Goal: Download file/media

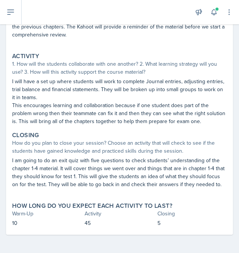
scroll to position [107, 0]
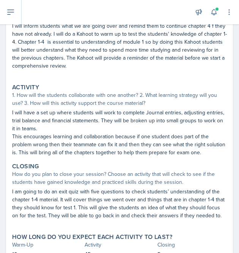
click at [93, 202] on p "I am going to do an exit quiz with five questions to check students’ understand…" at bounding box center [119, 203] width 215 height 32
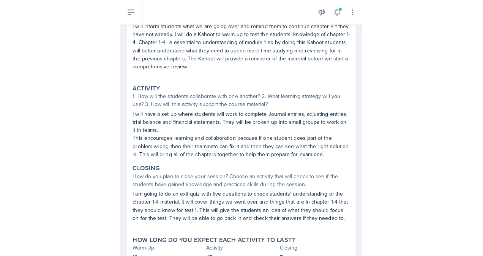
scroll to position [0, 0]
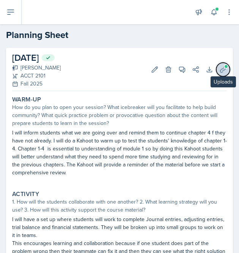
click at [217, 64] on button "Uploads" at bounding box center [223, 70] width 14 height 14
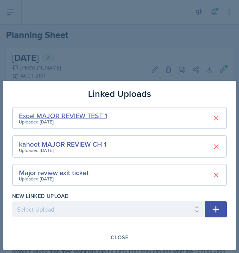
click at [70, 116] on div "Excel MAJOR REVIEW TEST 1" at bounding box center [63, 115] width 88 height 10
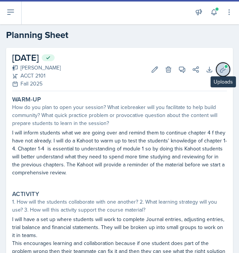
click at [224, 66] on span at bounding box center [226, 66] width 5 height 5
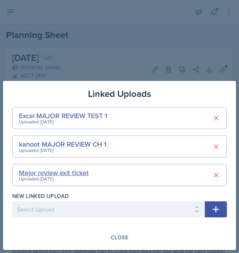
click at [63, 173] on div "Major review exit ticket" at bounding box center [54, 172] width 70 height 10
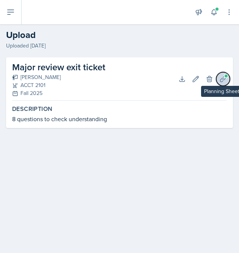
click at [225, 79] on icon at bounding box center [223, 79] width 8 height 8
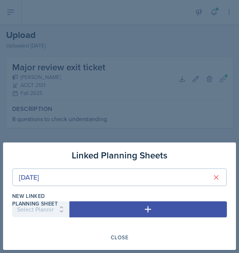
click at [145, 105] on div at bounding box center [119, 126] width 239 height 253
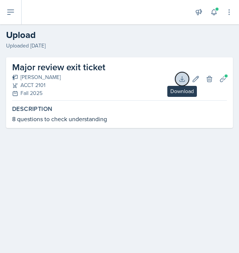
click at [184, 77] on icon at bounding box center [182, 79] width 8 height 8
